Goal: Transaction & Acquisition: Purchase product/service

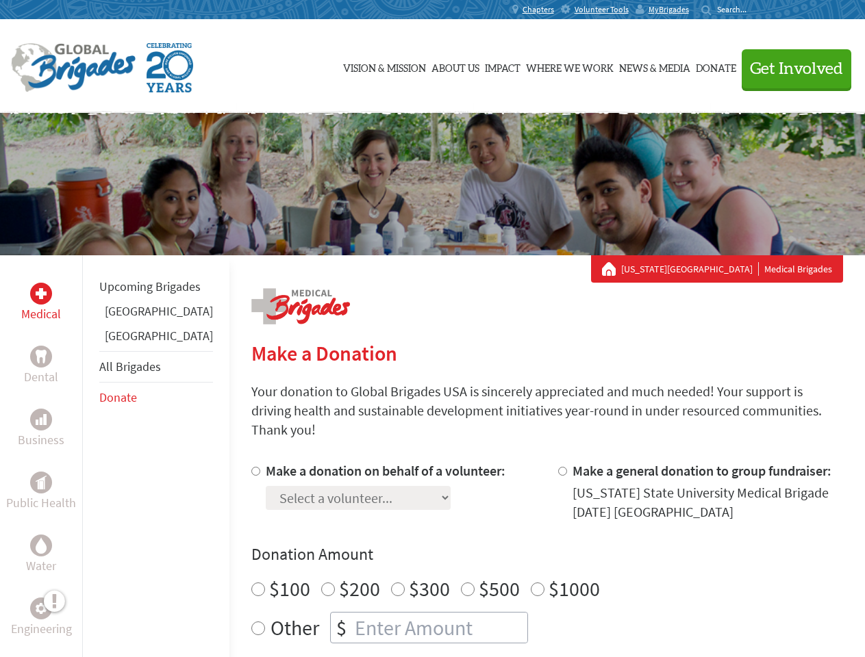
click at [756, 10] on div "Search for:" at bounding box center [728, 9] width 55 height 11
click at [790, 68] on span "Get Involved" at bounding box center [796, 69] width 93 height 16
click at [90, 456] on div "Upcoming Brigades [GEOGRAPHIC_DATA] [GEOGRAPHIC_DATA] All Brigades Donate" at bounding box center [155, 583] width 147 height 657
click at [523, 550] on div "Donation Amount $100 $200 $300 $500 $1000 Other $" at bounding box center [546, 593] width 591 height 100
click at [251, 467] on input "Make a donation on behalf of a volunteer:" at bounding box center [255, 471] width 9 height 9
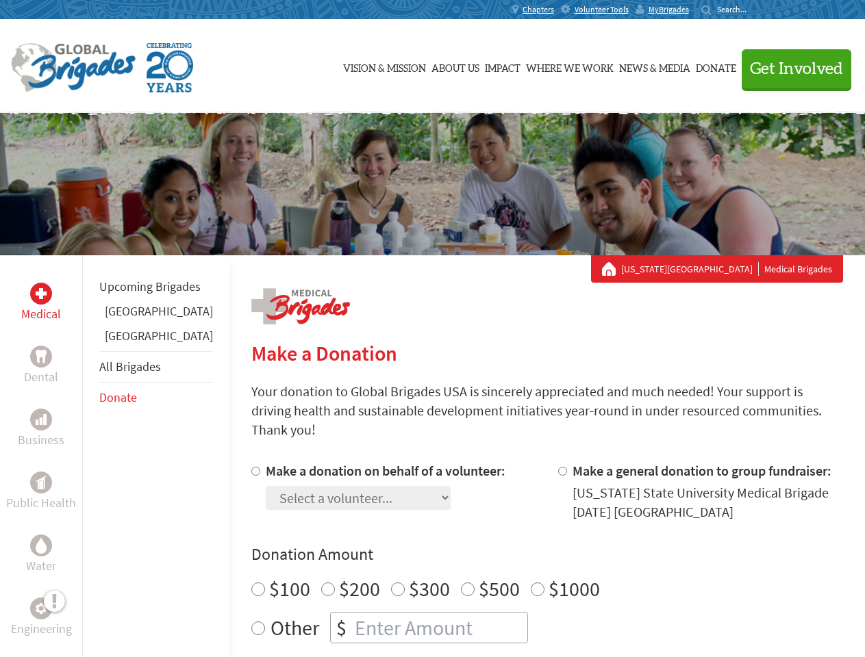
radio input "true"
click at [558, 467] on input "Make a general donation to group fundraiser:" at bounding box center [562, 471] width 9 height 9
radio input "true"
radio input "false"
